Goal: Navigation & Orientation: Find specific page/section

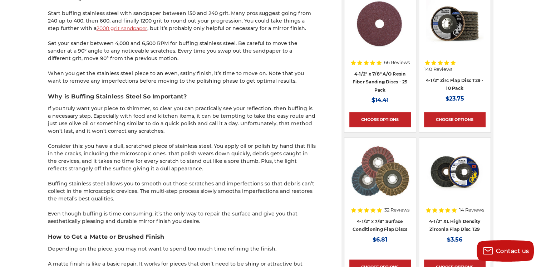
scroll to position [787, 0]
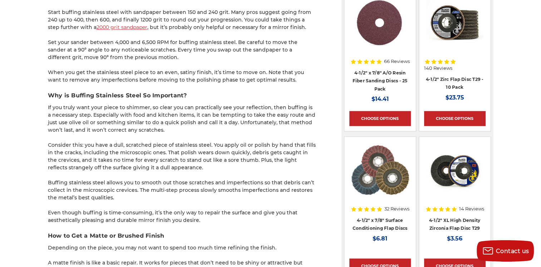
click at [5, 138] on div "home blog how to buff & polish stainless steel - a beginner’s guide How to Buff…" at bounding box center [270, 168] width 541 height 1754
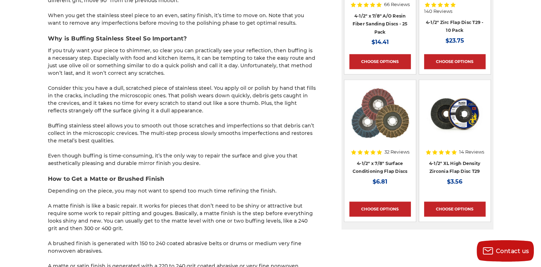
scroll to position [845, 0]
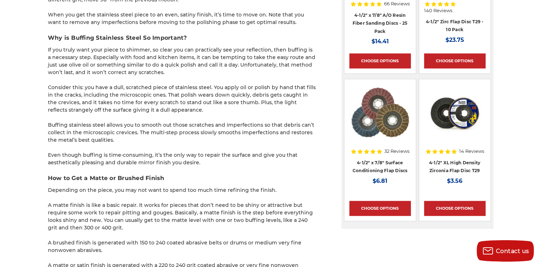
click at [17, 153] on div "home blog how to buff & polish stainless steel - a beginner’s guide How to Buff…" at bounding box center [270, 110] width 541 height 1754
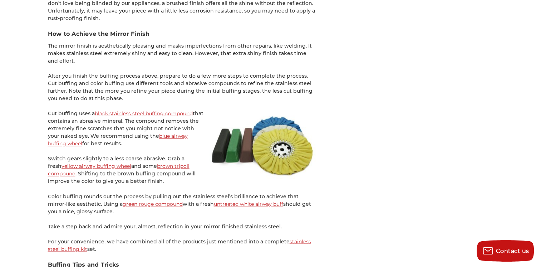
scroll to position [1167, 0]
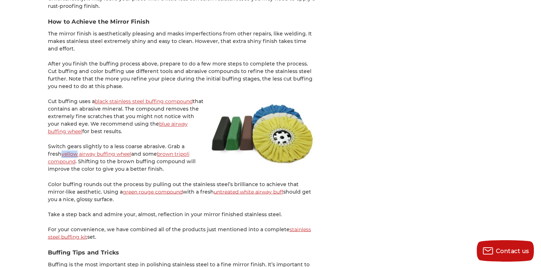
scroll to position [1185, 0]
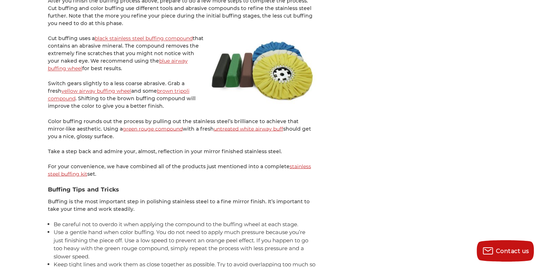
scroll to position [1243, 0]
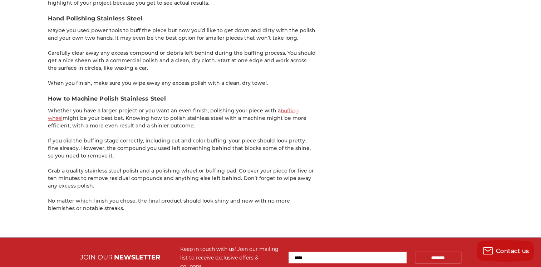
scroll to position [1613, 0]
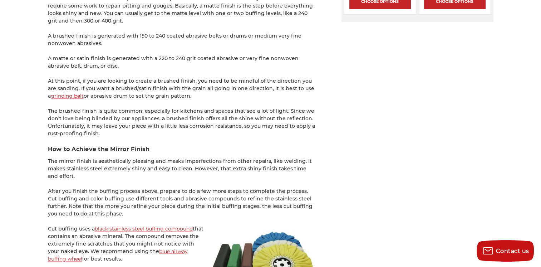
scroll to position [1050, 0]
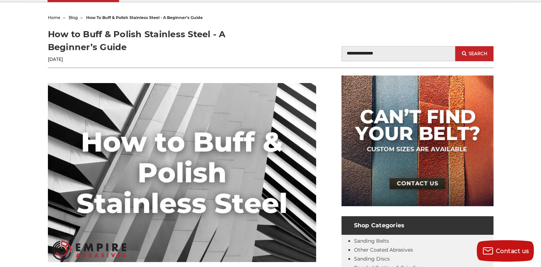
scroll to position [0, 0]
